Goal: Transaction & Acquisition: Subscribe to service/newsletter

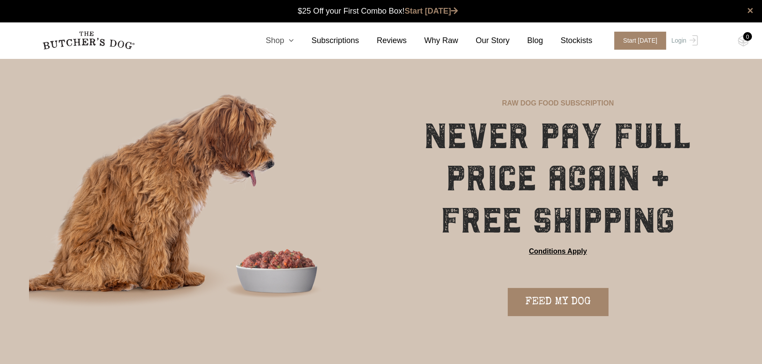
click at [294, 41] on icon at bounding box center [289, 41] width 10 height 8
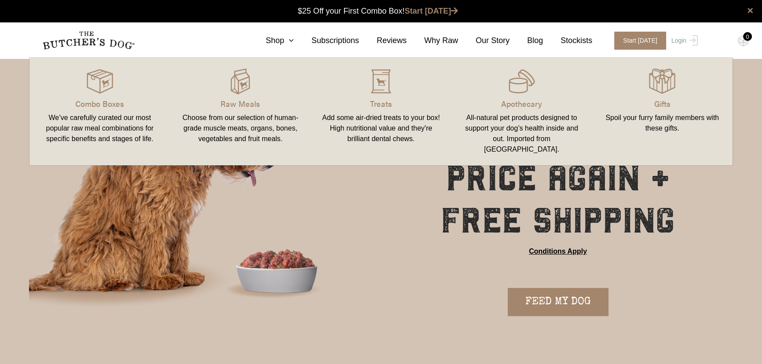
click at [115, 120] on div "We’ve carefully curated our most popular raw meal combinations for specific ben…" at bounding box center [100, 129] width 120 height 32
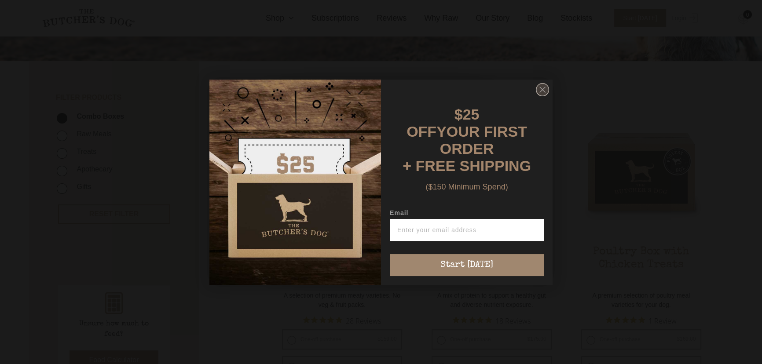
click at [540, 96] on circle "Close dialog" at bounding box center [542, 89] width 13 height 13
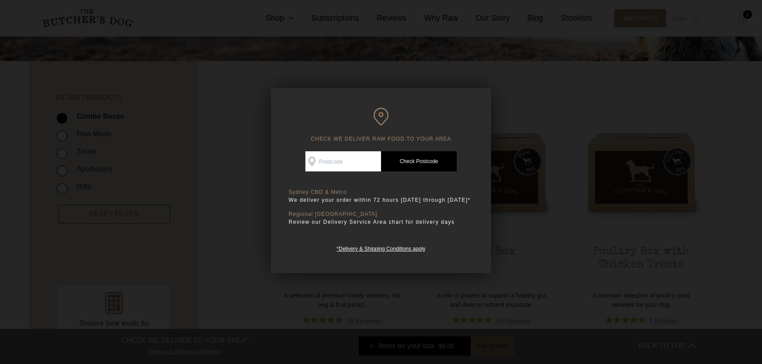
click at [531, 208] on div at bounding box center [381, 182] width 762 height 364
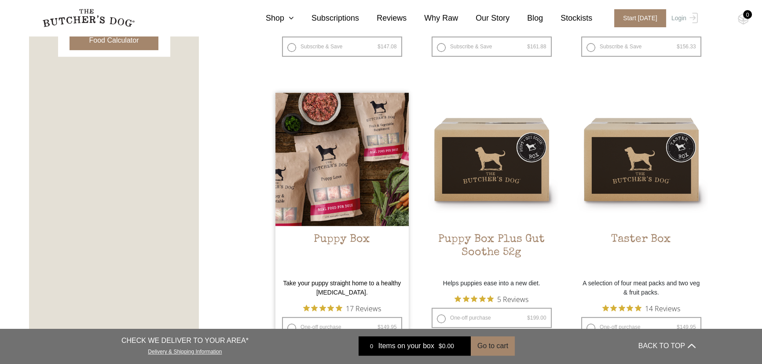
scroll to position [520, 0]
